Goal: Find specific page/section: Find specific page/section

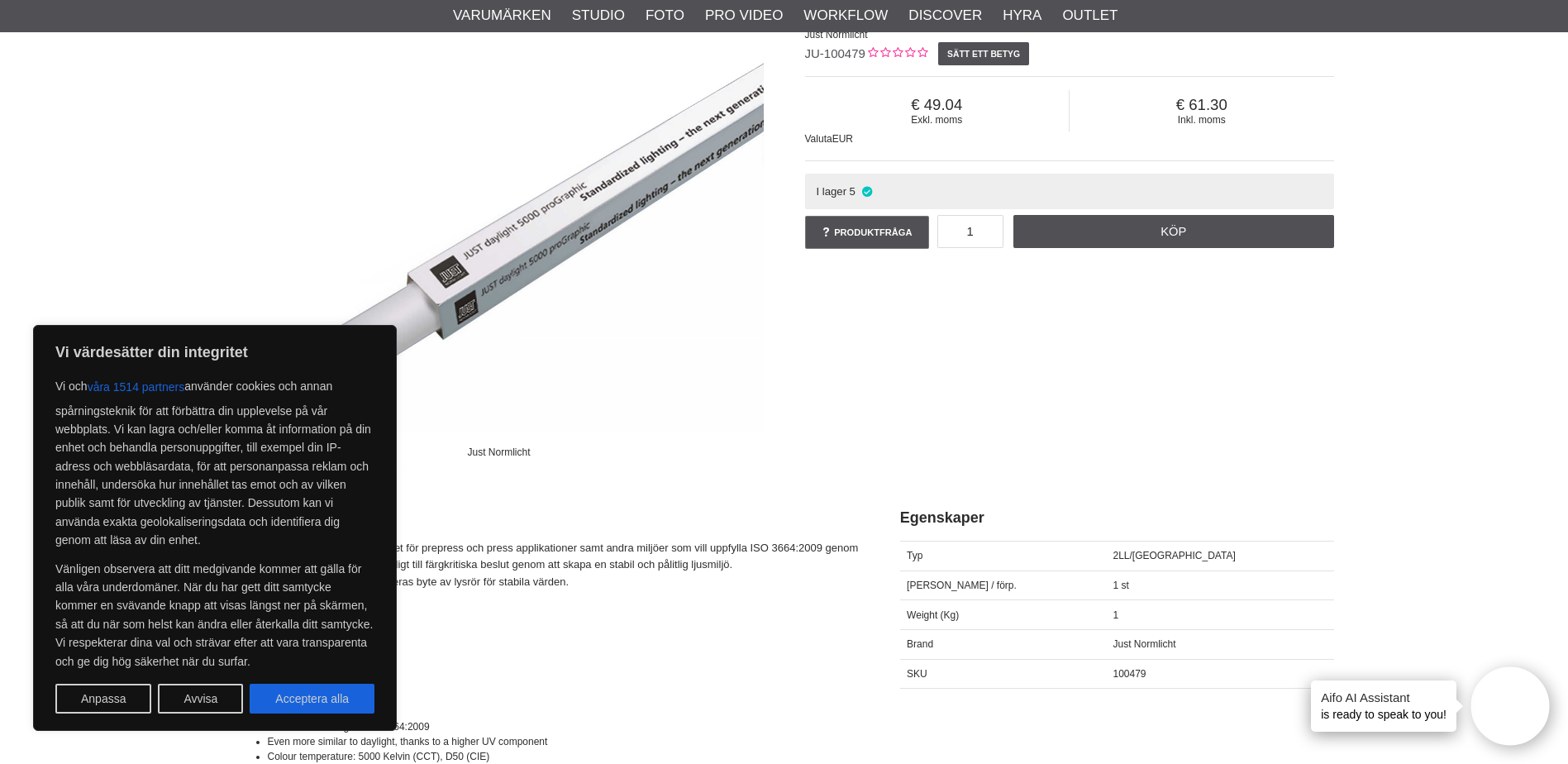
scroll to position [248, 0]
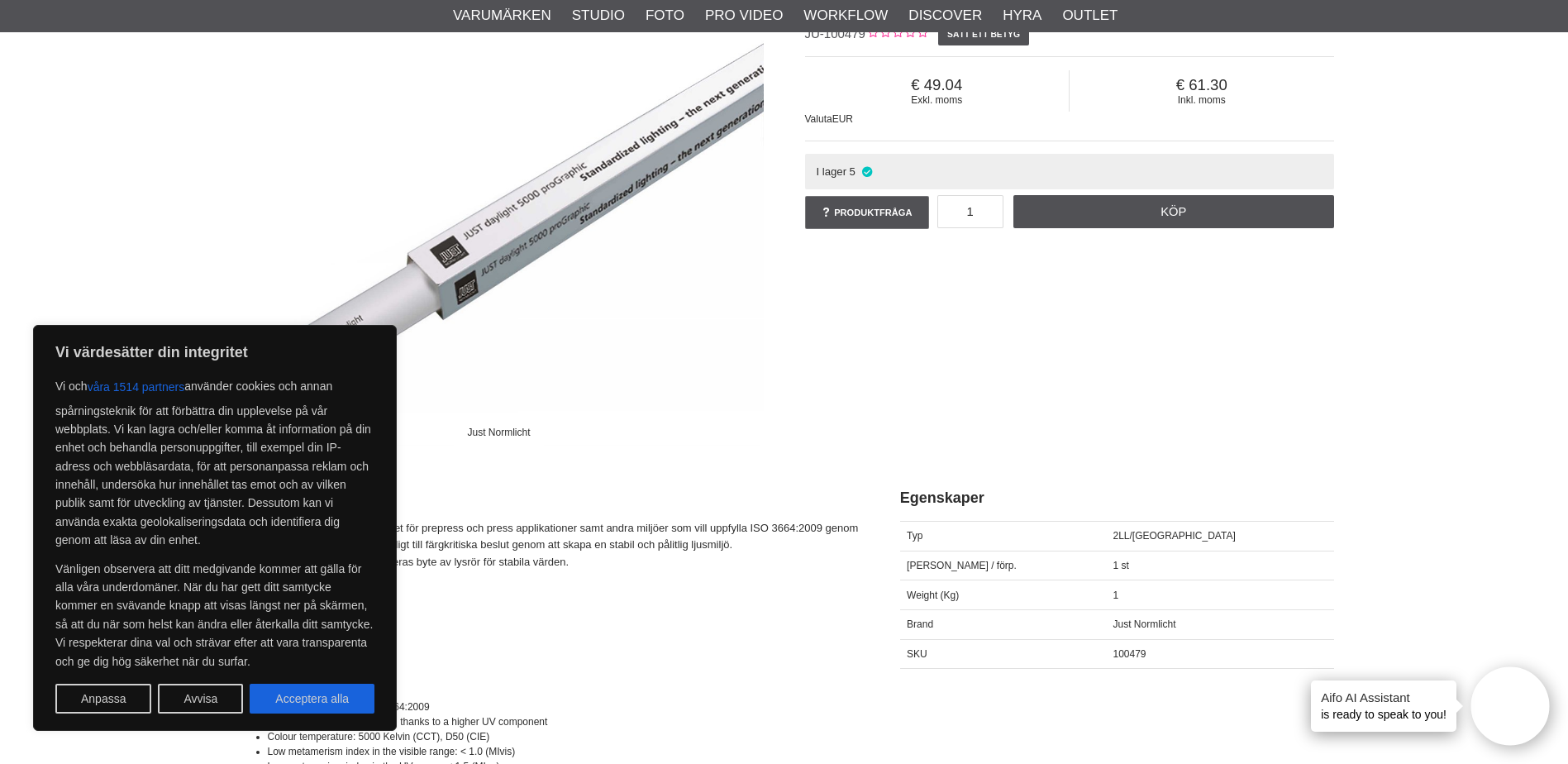
drag, startPoint x: 196, startPoint y: 694, endPoint x: 263, endPoint y: 661, distance: 74.7
click at [199, 695] on button "Avvisa" at bounding box center [200, 698] width 85 height 30
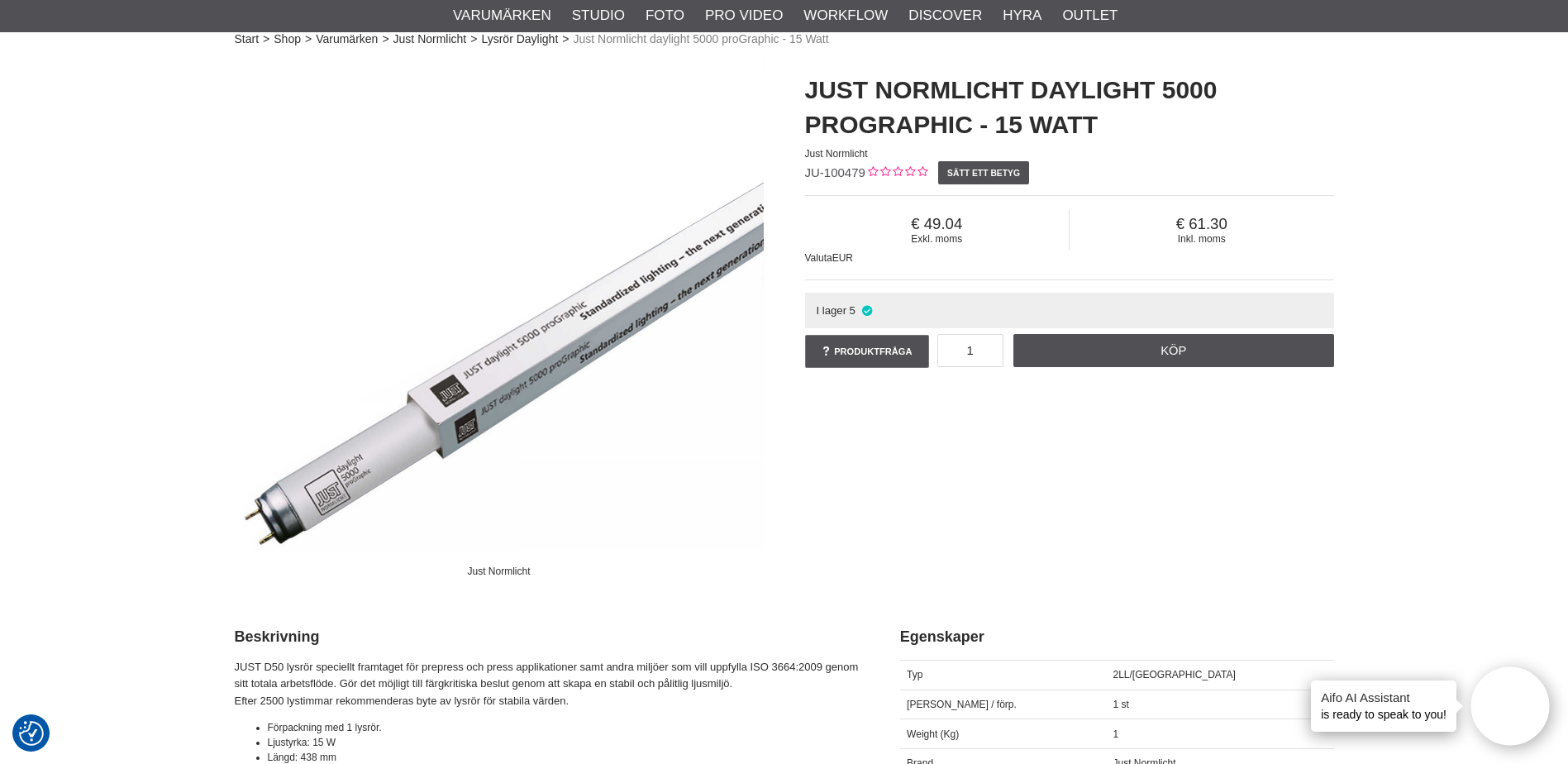
scroll to position [0, 0]
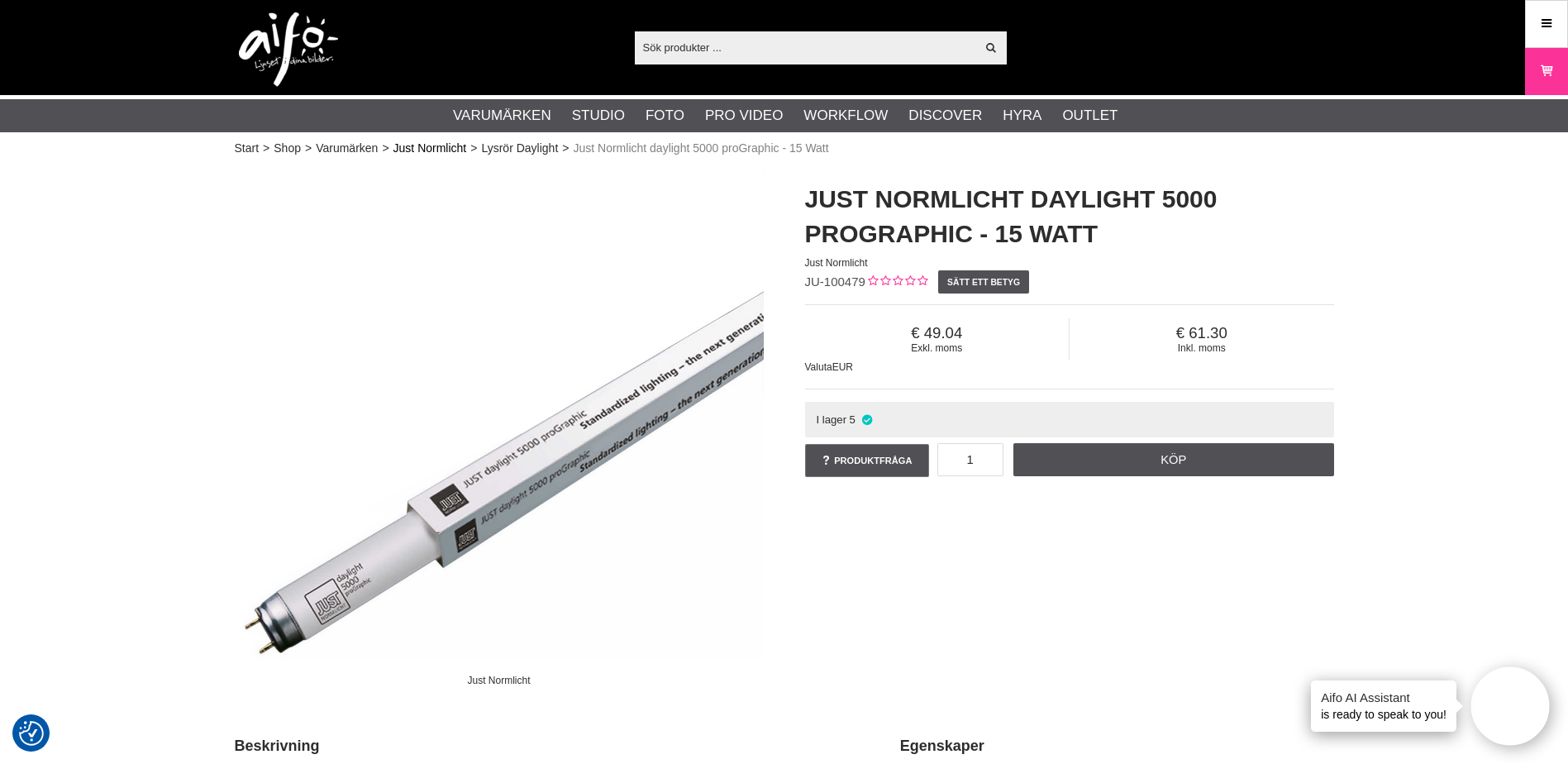
click at [429, 149] on link "Just Normlicht" at bounding box center [431, 148] width 74 height 17
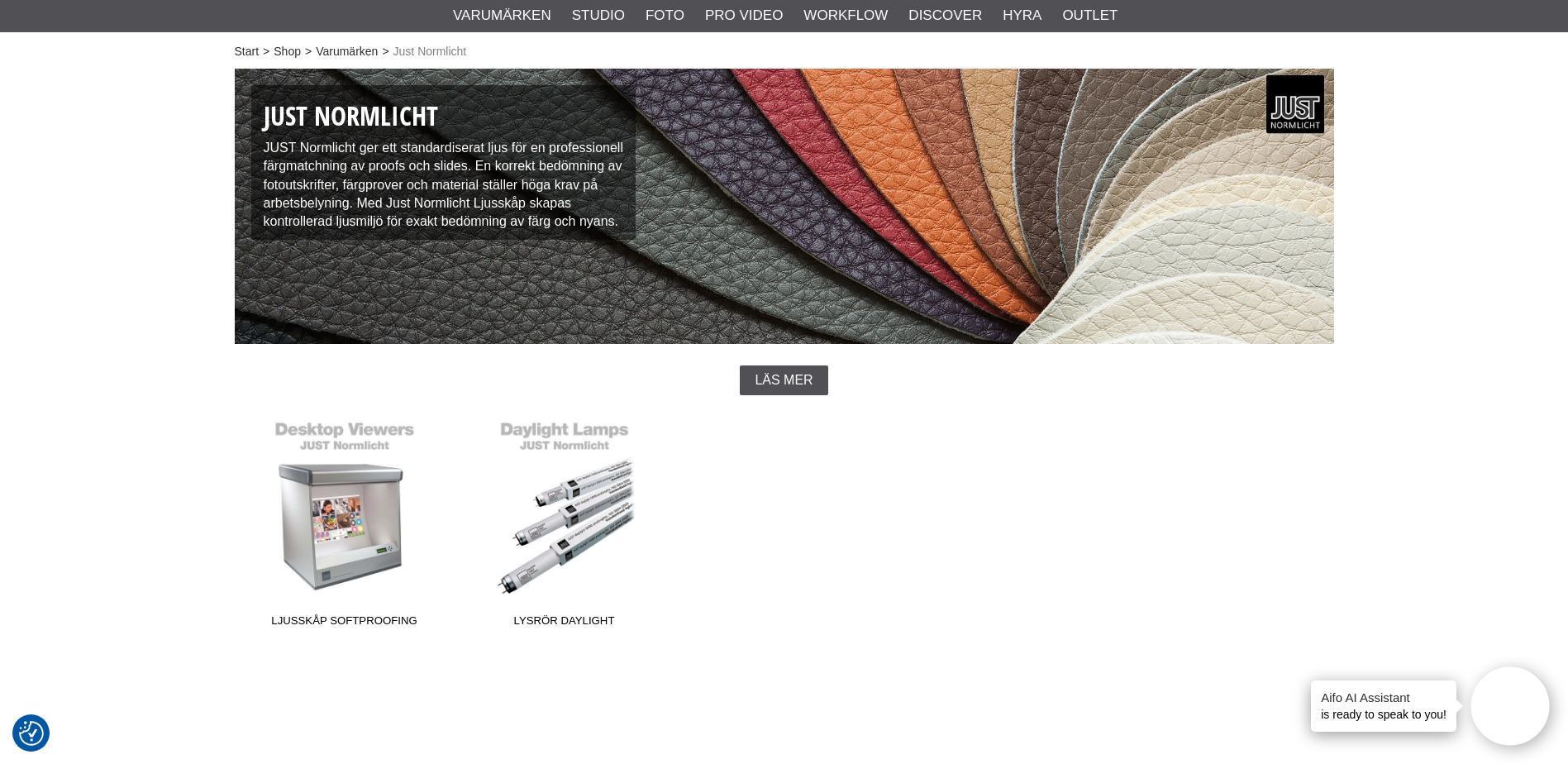
scroll to position [248, 0]
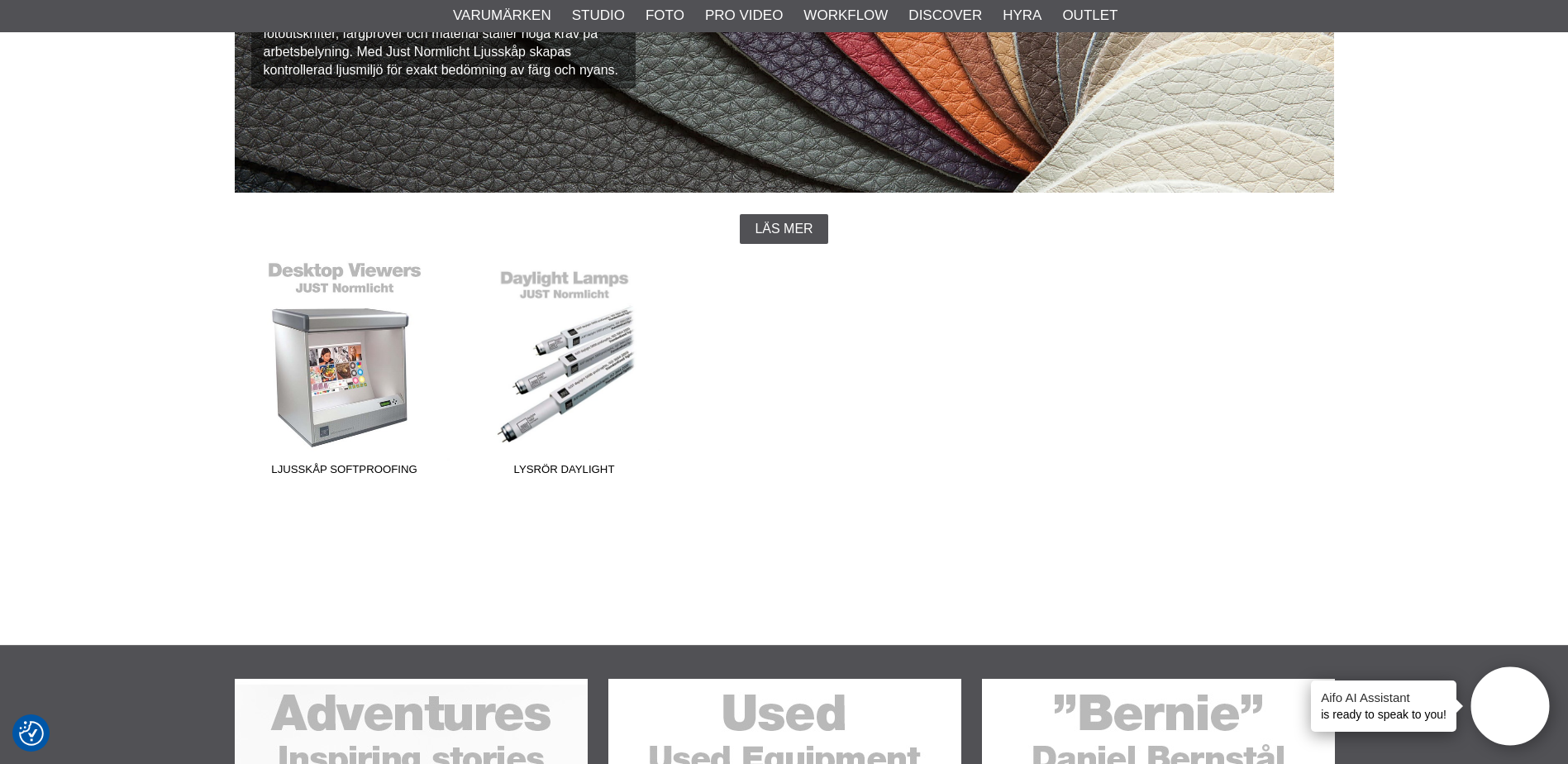
click at [348, 440] on link "Ljusskåp Softproofing" at bounding box center [345, 372] width 220 height 223
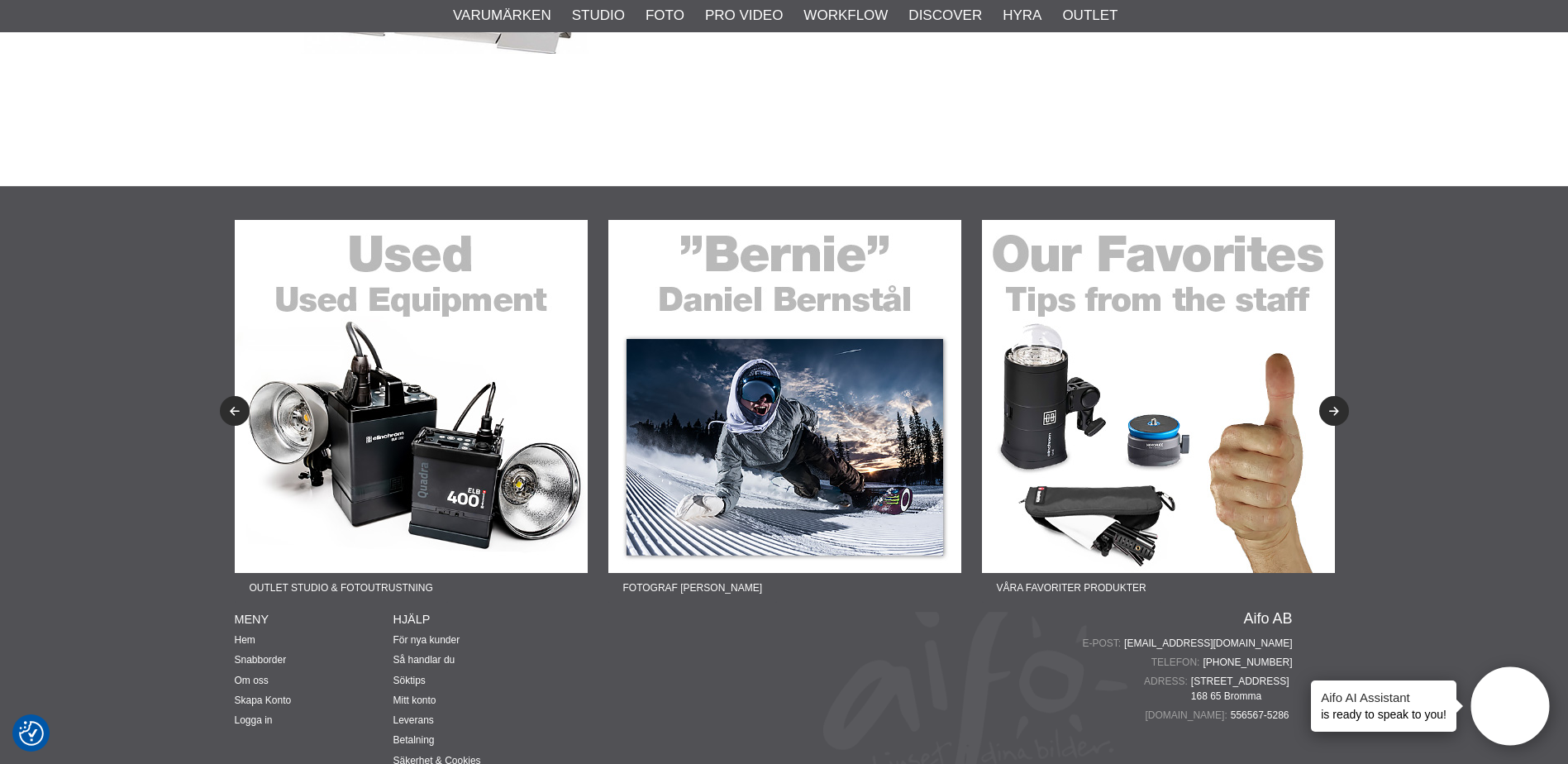
scroll to position [2904, 0]
